Goal: Check status: Check status

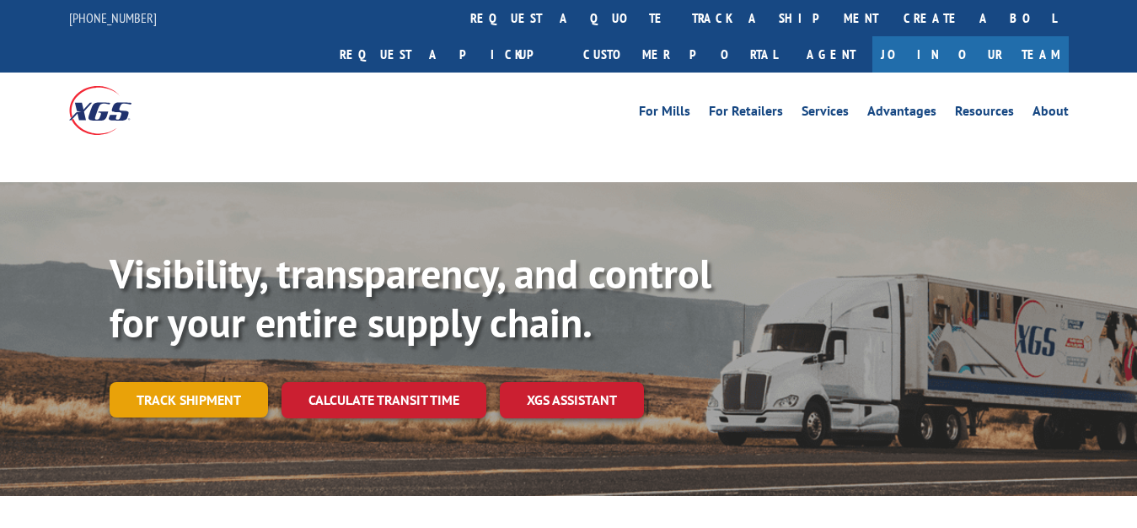
click at [218, 382] on link "Track shipment" at bounding box center [189, 399] width 159 height 35
click at [203, 382] on link "Track shipment" at bounding box center [189, 399] width 159 height 35
click at [202, 382] on link "Track shipment" at bounding box center [189, 399] width 159 height 35
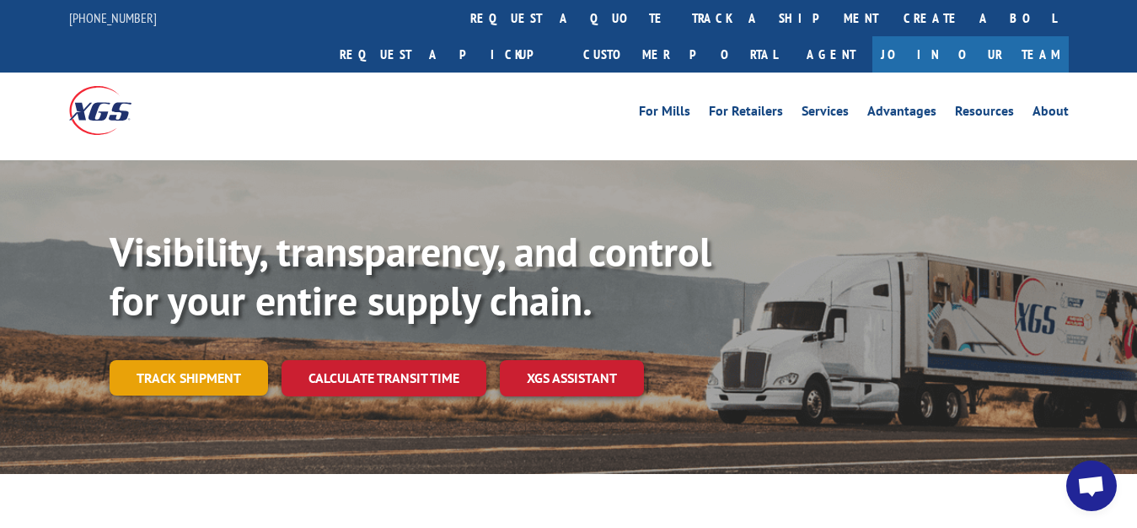
click at [220, 360] on link "Track shipment" at bounding box center [189, 377] width 159 height 35
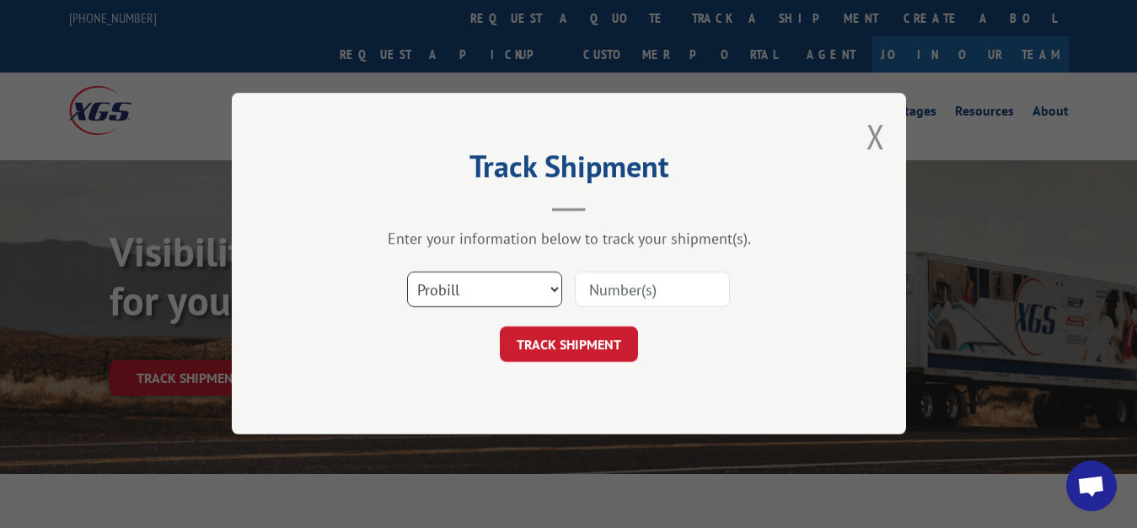
click at [456, 279] on select "Select category... Probill BOL PO" at bounding box center [484, 289] width 155 height 35
select select "bol"
click option "BOL" at bounding box center [0, 0] width 0 height 0
click at [658, 284] on input at bounding box center [652, 289] width 155 height 35
click at [667, 281] on input at bounding box center [652, 289] width 155 height 35
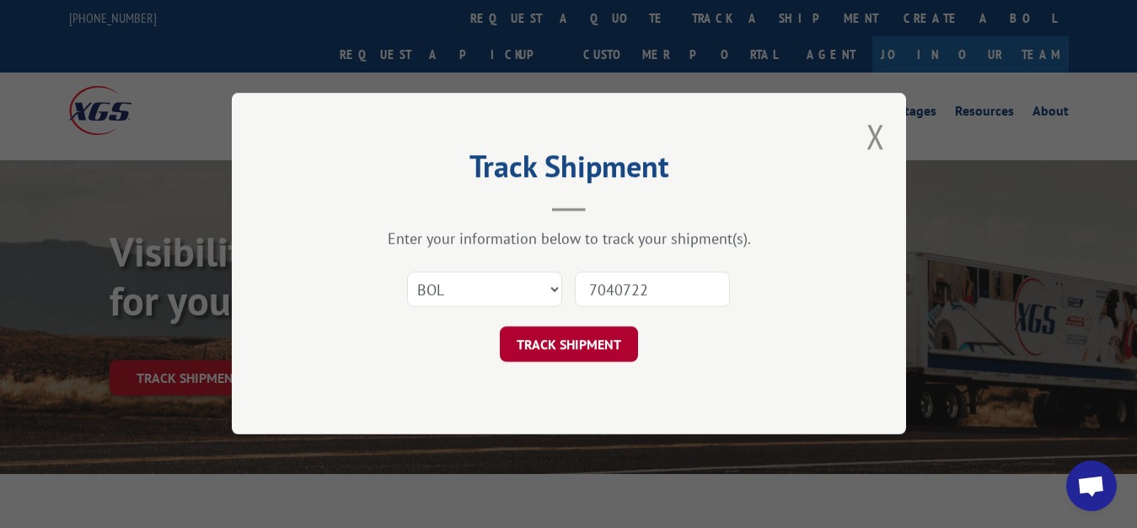
type input "7040722"
click at [531, 347] on button "TRACK SHIPMENT" at bounding box center [569, 344] width 138 height 35
